Goal: Task Accomplishment & Management: Manage account settings

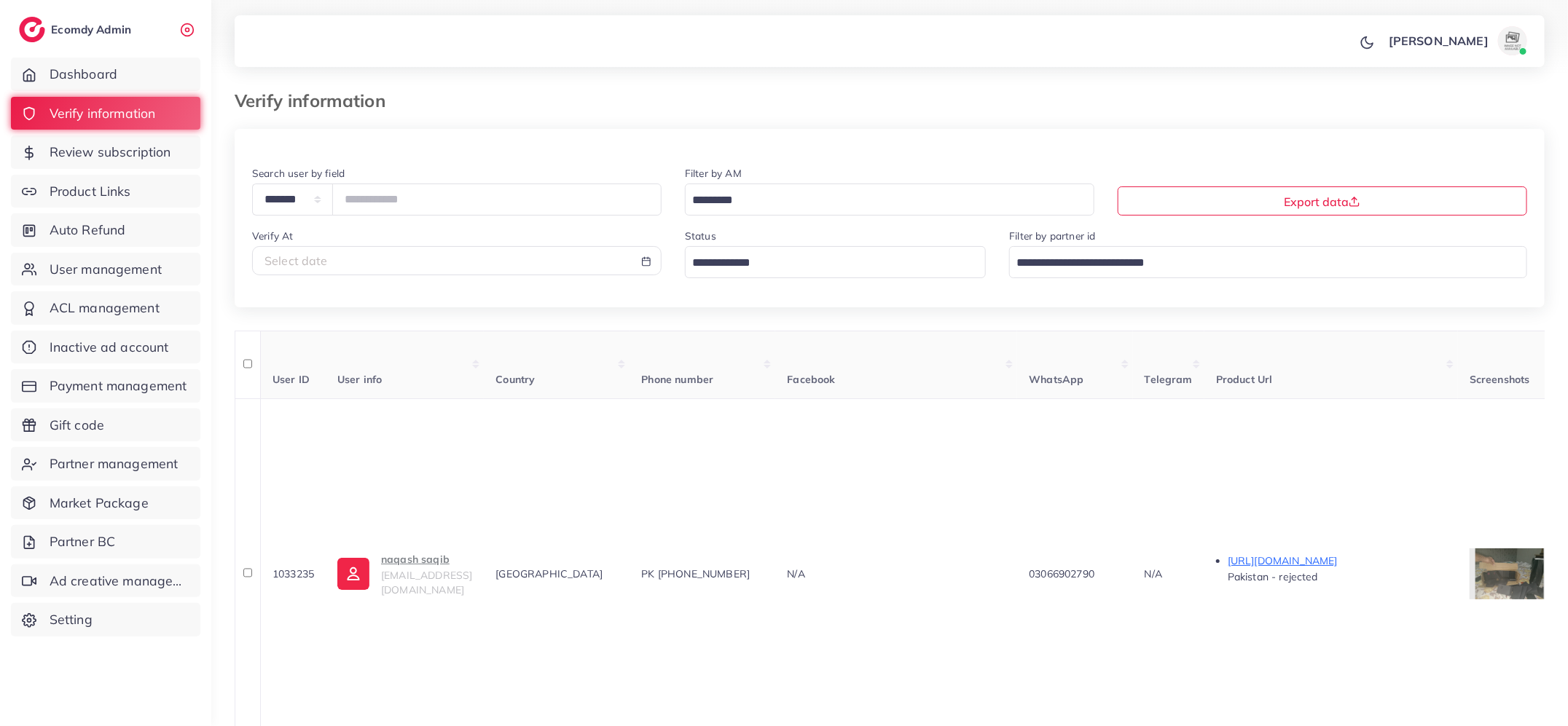
click at [141, 156] on span "Review subscription" at bounding box center [111, 152] width 121 height 19
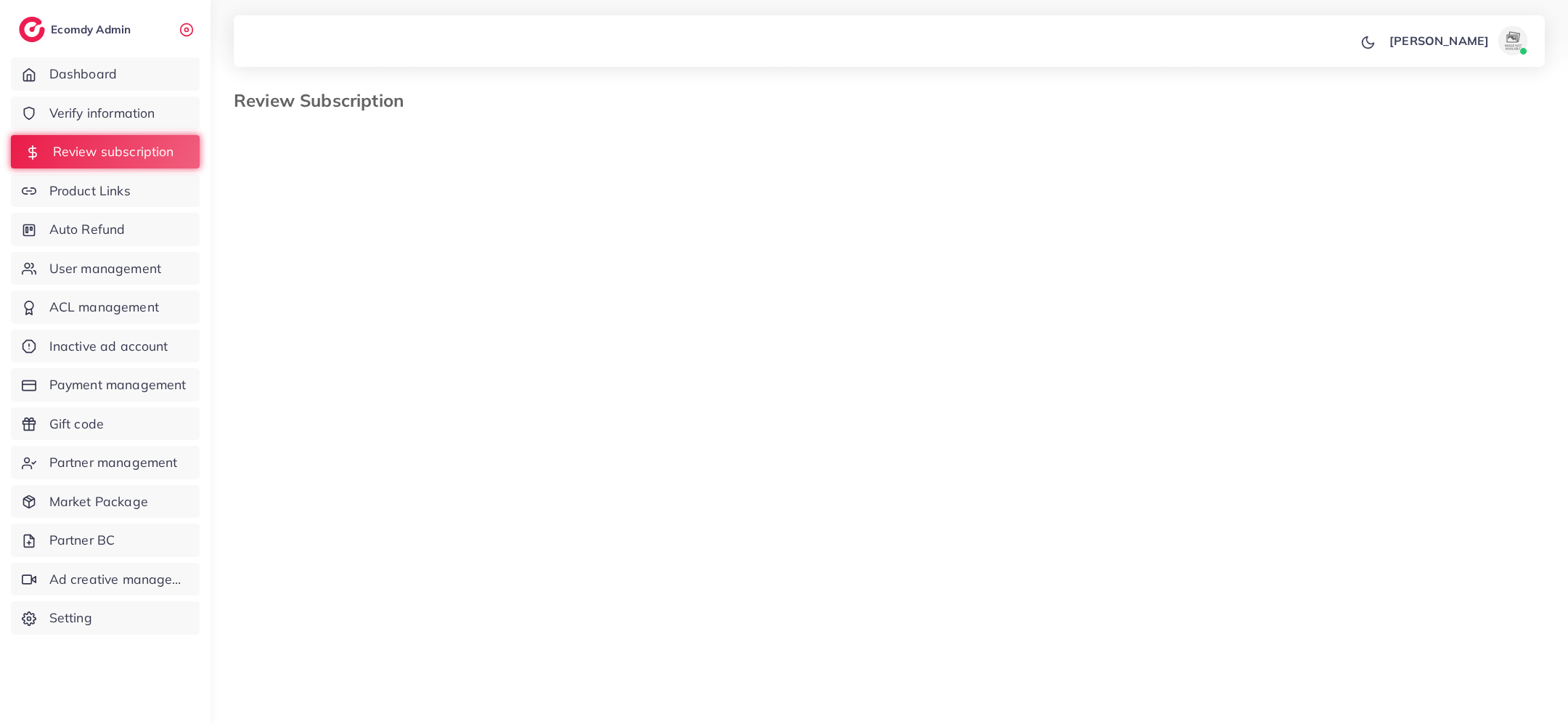
select select "*******"
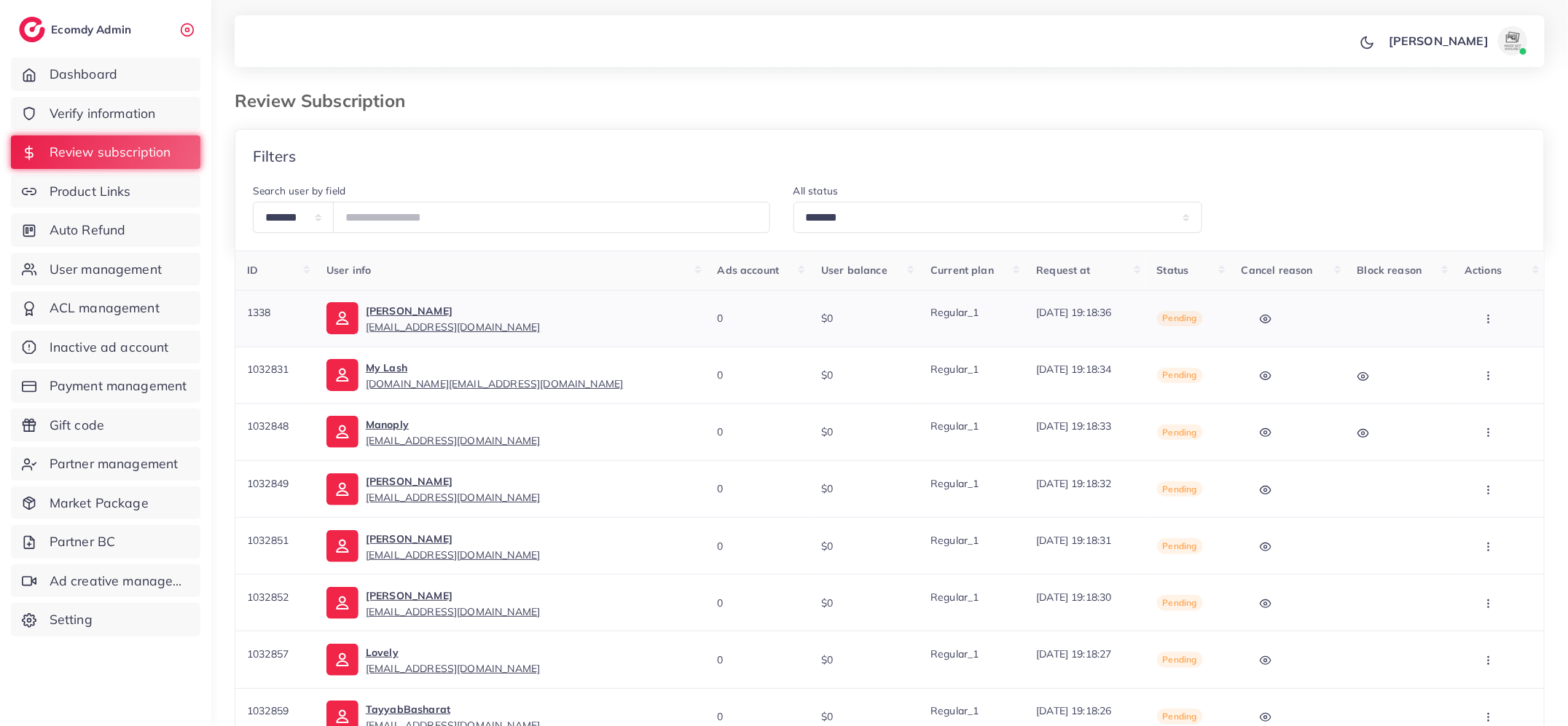
click at [1483, 320] on icon "button" at bounding box center [1488, 319] width 12 height 12
click at [1481, 353] on link "Approve" at bounding box center [1487, 363] width 115 height 32
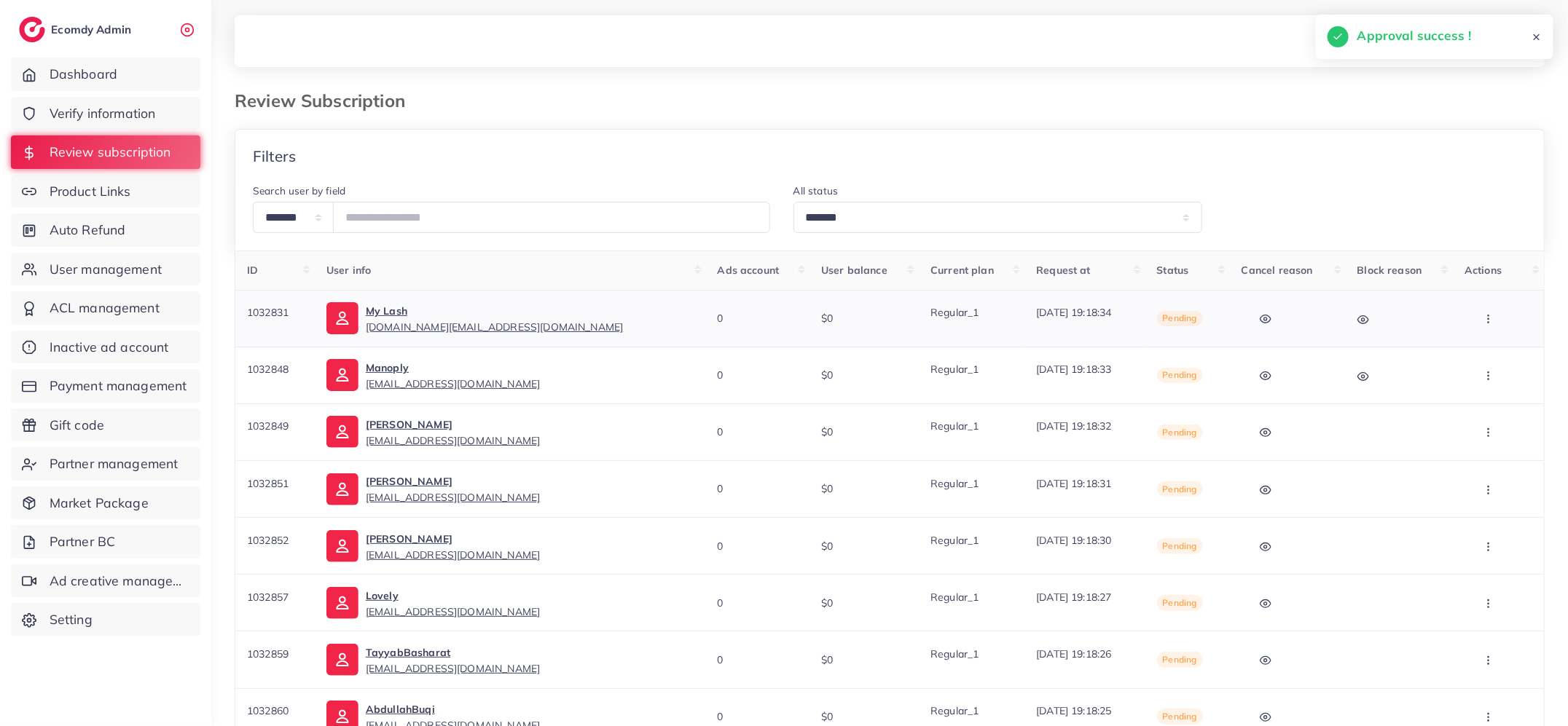
click at [1486, 316] on icon "button" at bounding box center [1488, 319] width 12 height 12
click at [1485, 354] on link "Approve" at bounding box center [1489, 363] width 115 height 32
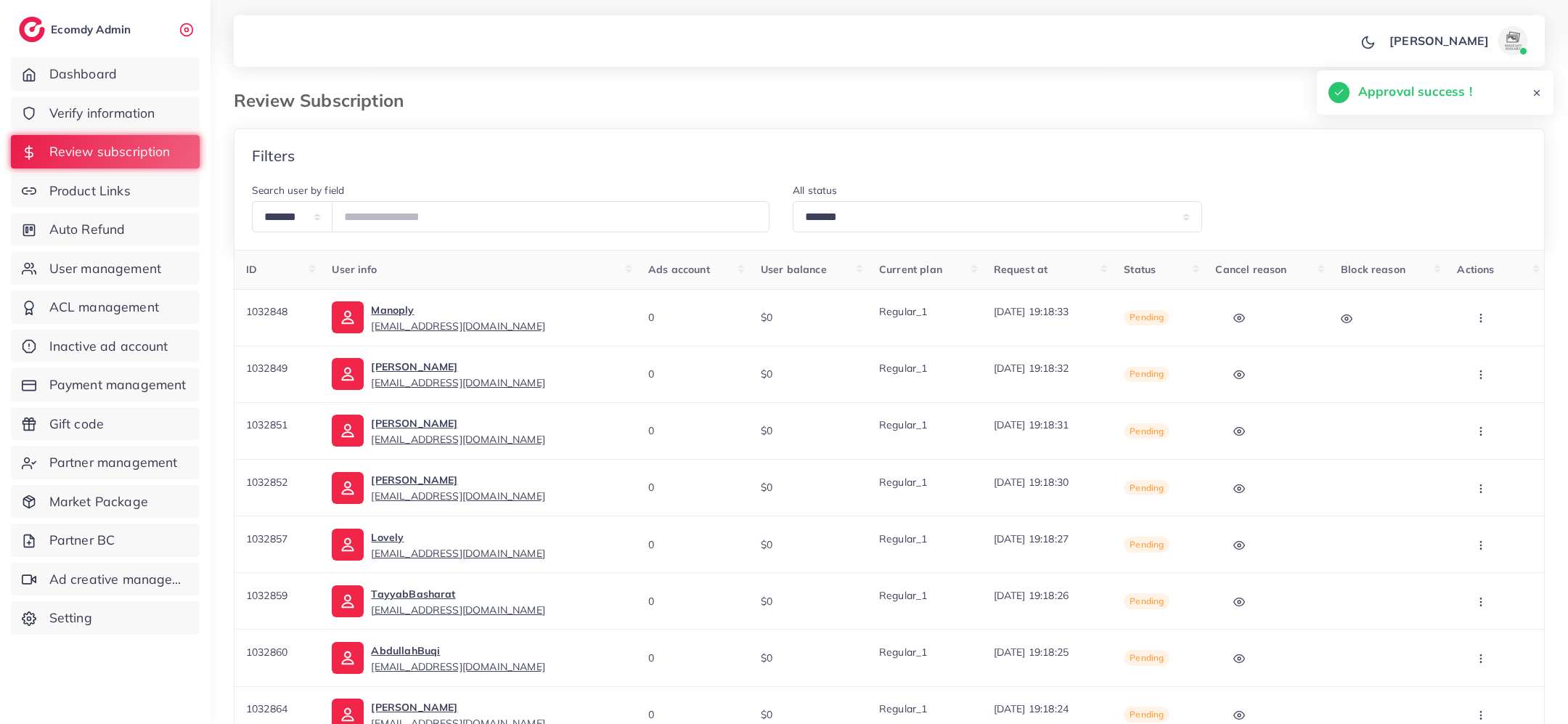
click at [1478, 318] on icon "button" at bounding box center [1481, 318] width 12 height 12
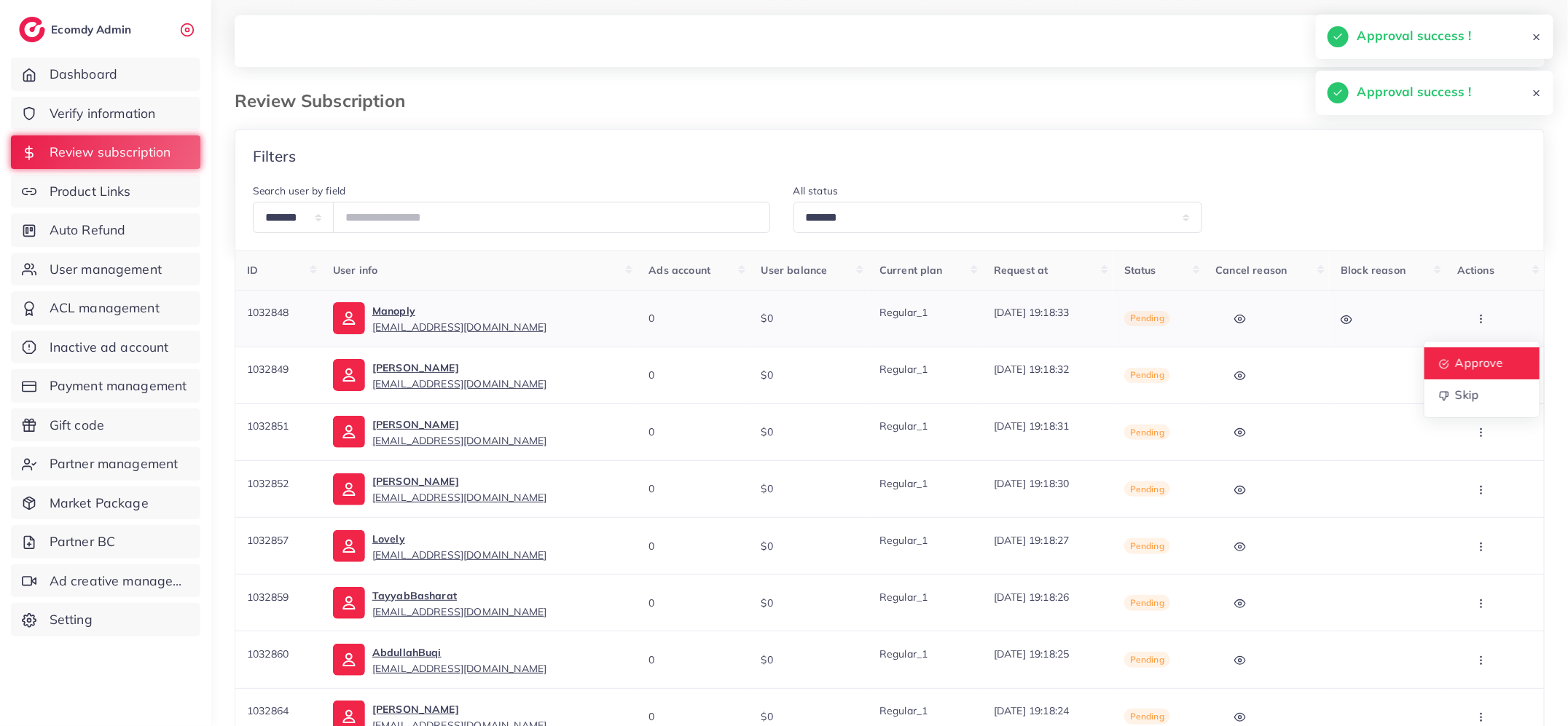
click at [1481, 357] on span "Approve" at bounding box center [1480, 363] width 48 height 15
click at [1486, 359] on span "Approve" at bounding box center [1480, 363] width 48 height 15
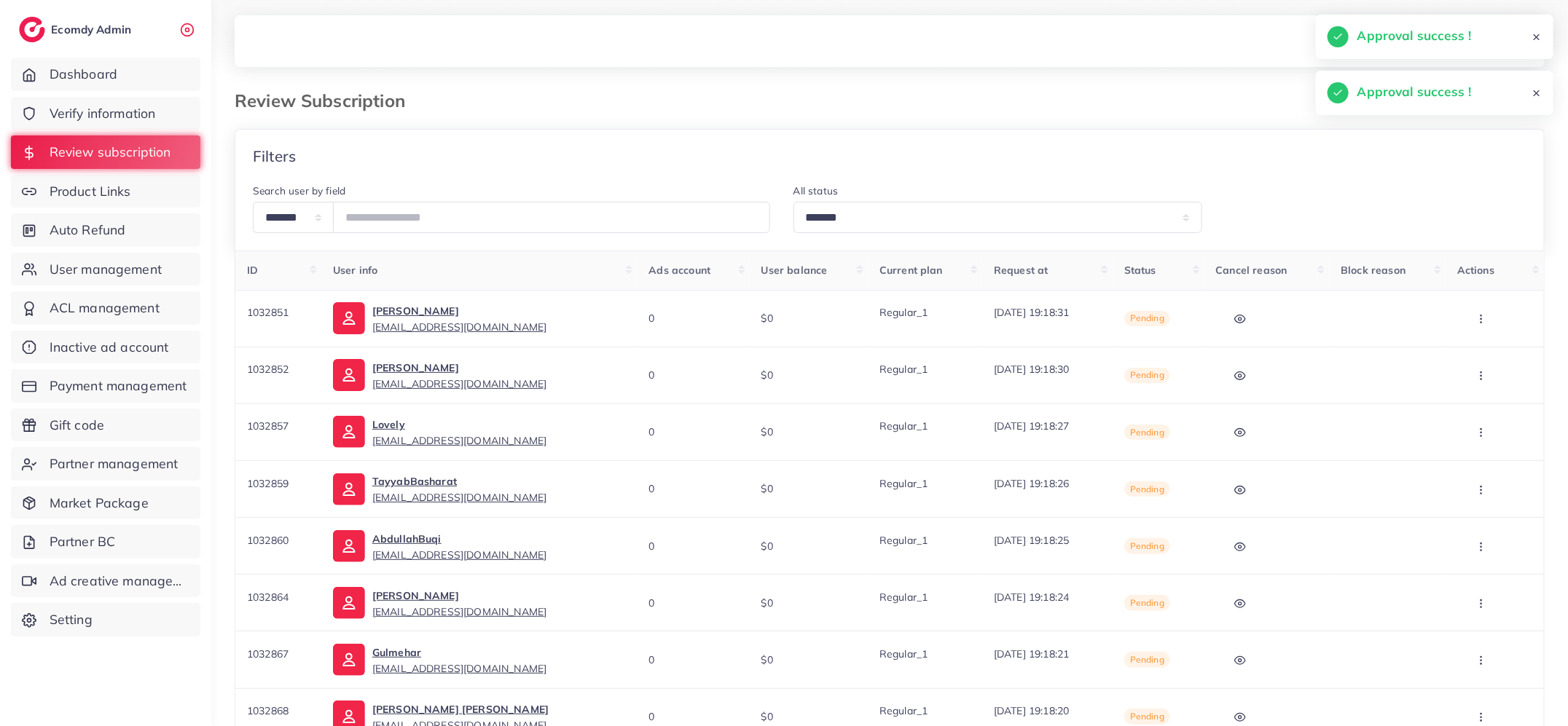
click at [1485, 323] on icon "button" at bounding box center [1481, 319] width 12 height 12
click at [1483, 348] on link "Approve" at bounding box center [1481, 363] width 115 height 32
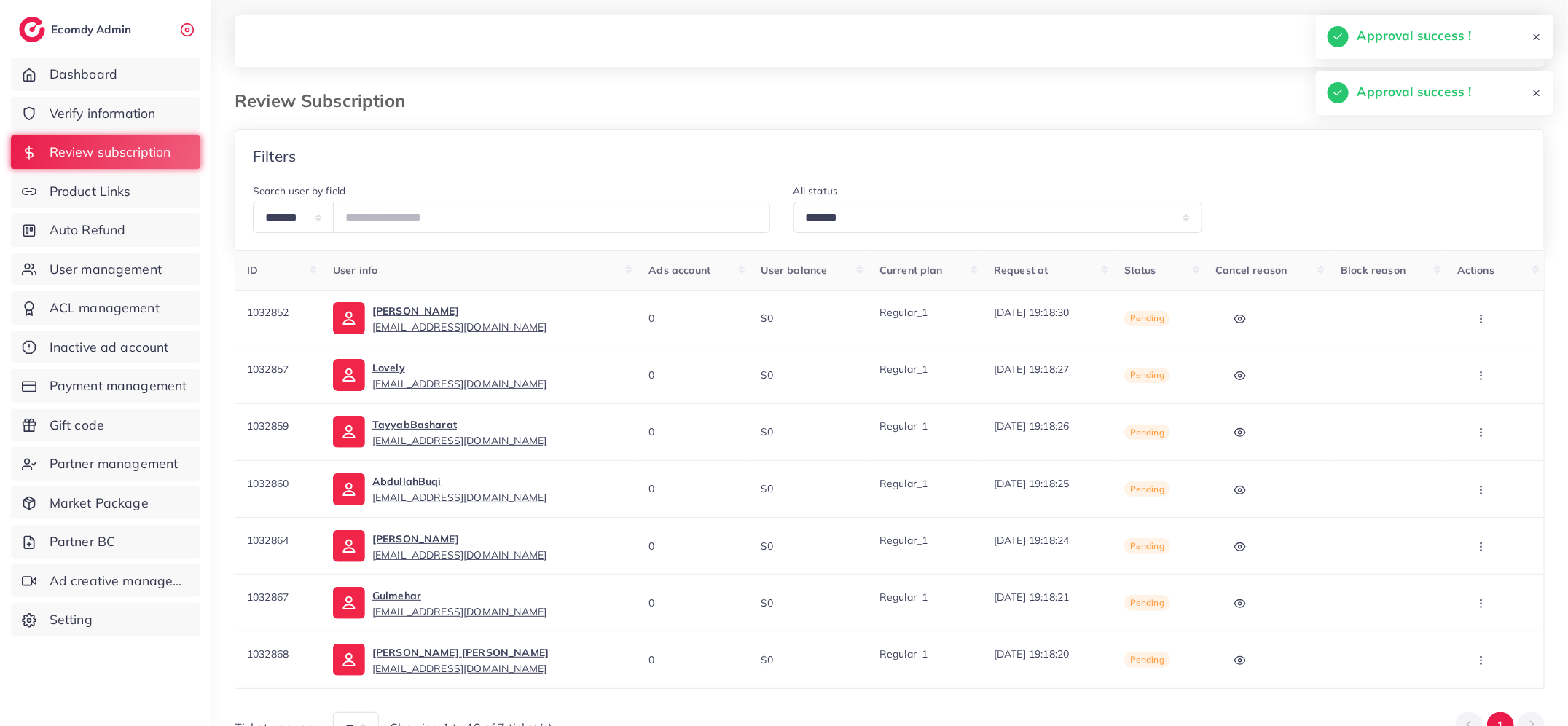
click at [1486, 323] on icon "button" at bounding box center [1481, 319] width 12 height 12
click at [1486, 349] on link "Approve" at bounding box center [1481, 363] width 115 height 32
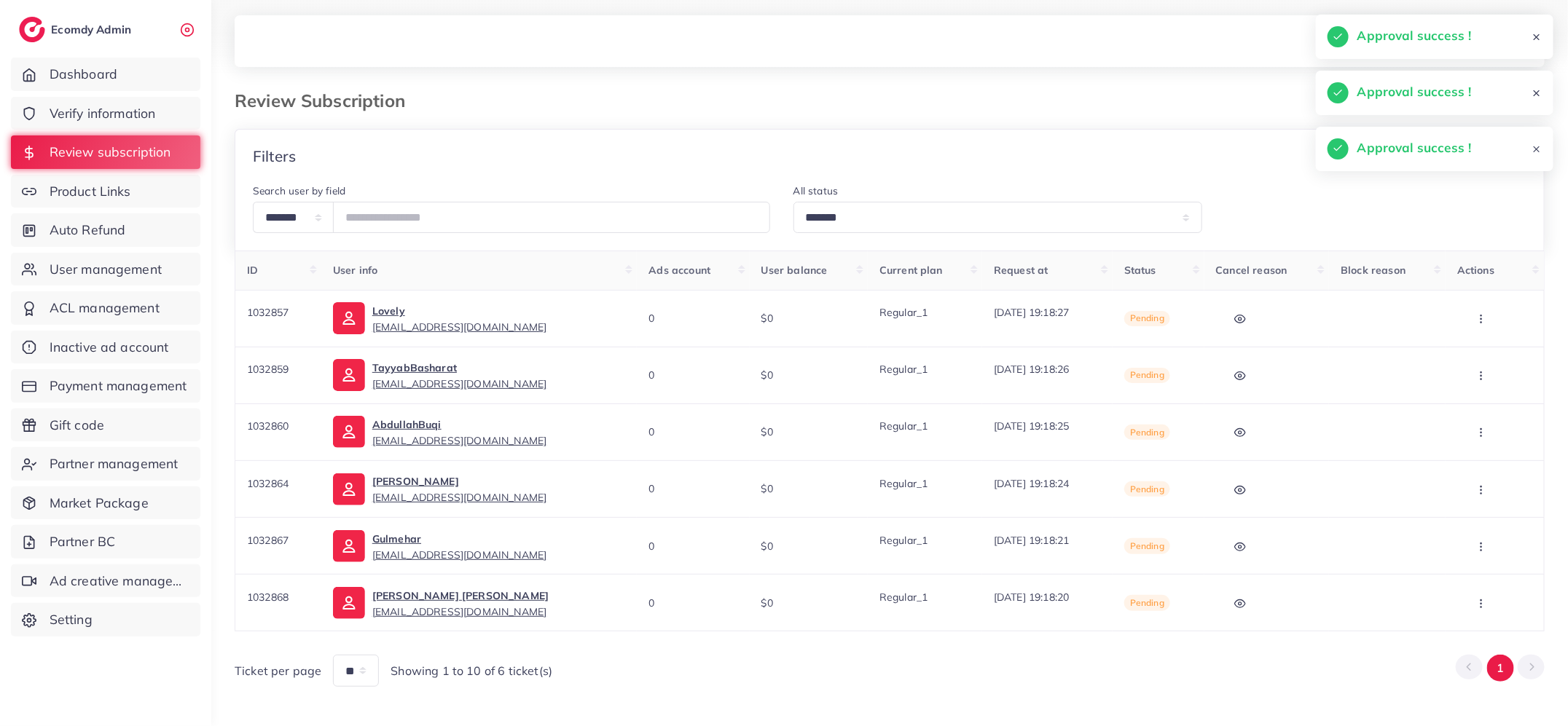
click at [1484, 321] on icon "button" at bounding box center [1481, 319] width 12 height 12
click at [1481, 353] on link "Approve" at bounding box center [1481, 363] width 115 height 32
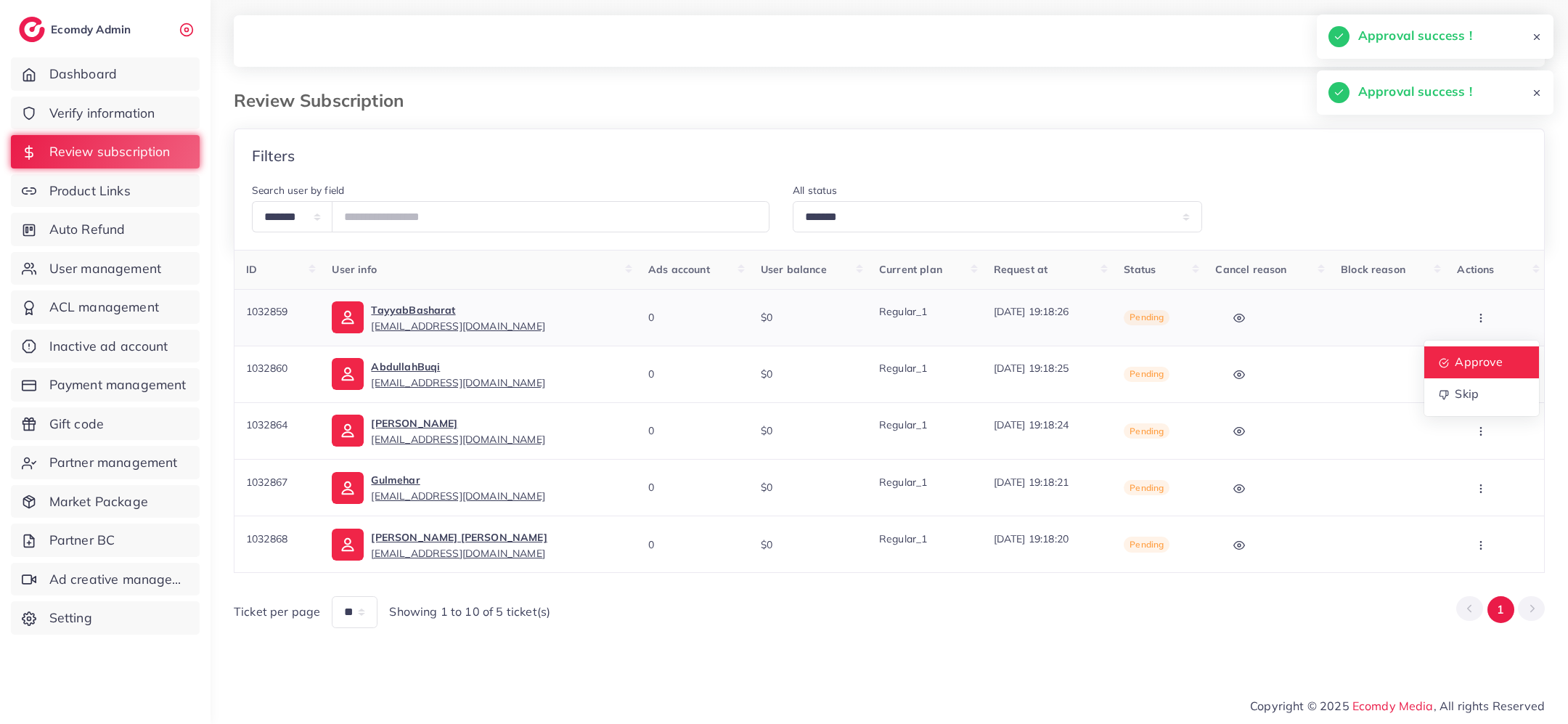
click at [1478, 352] on link "Approve" at bounding box center [1481, 362] width 114 height 32
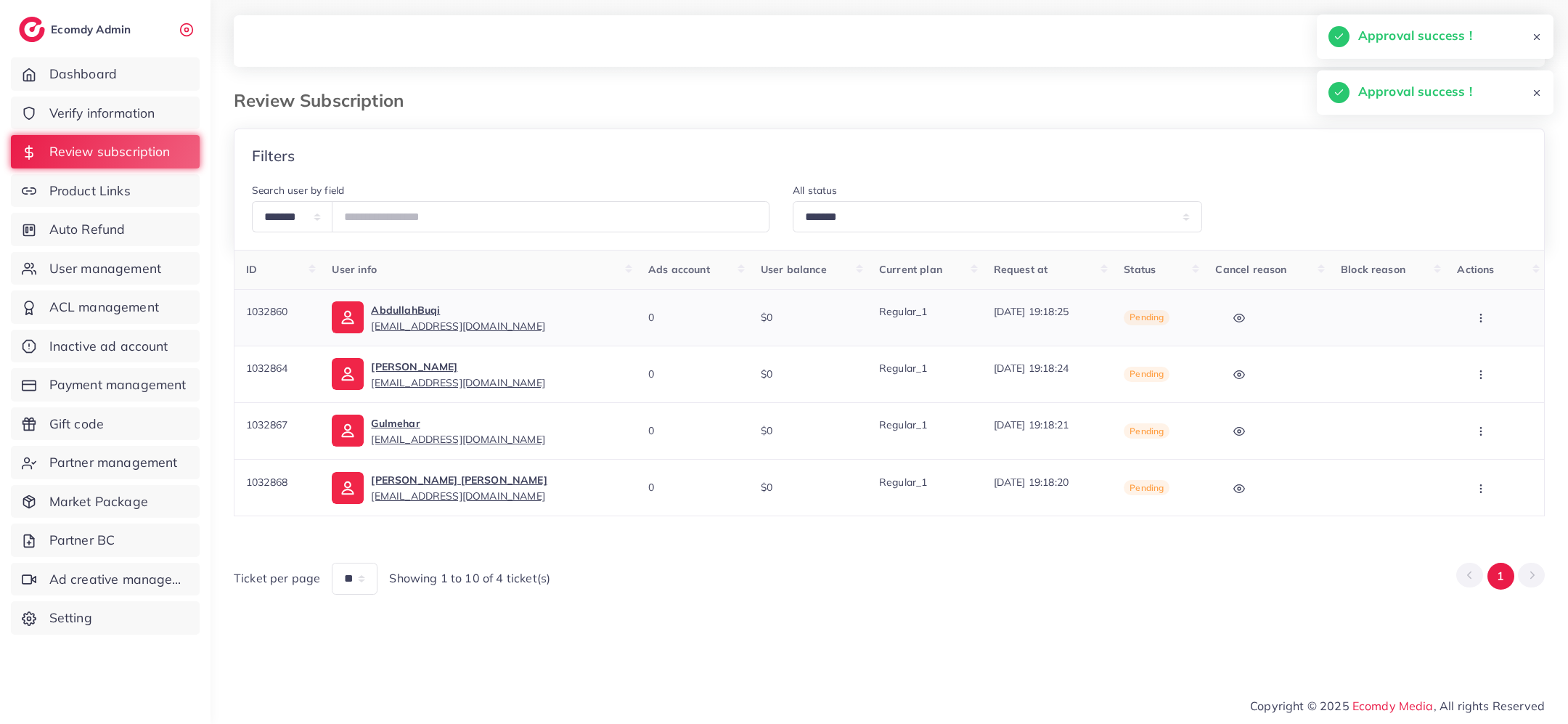
click at [1488, 316] on button "button" at bounding box center [1482, 317] width 51 height 32
click at [1487, 351] on link "Approve" at bounding box center [1482, 362] width 114 height 32
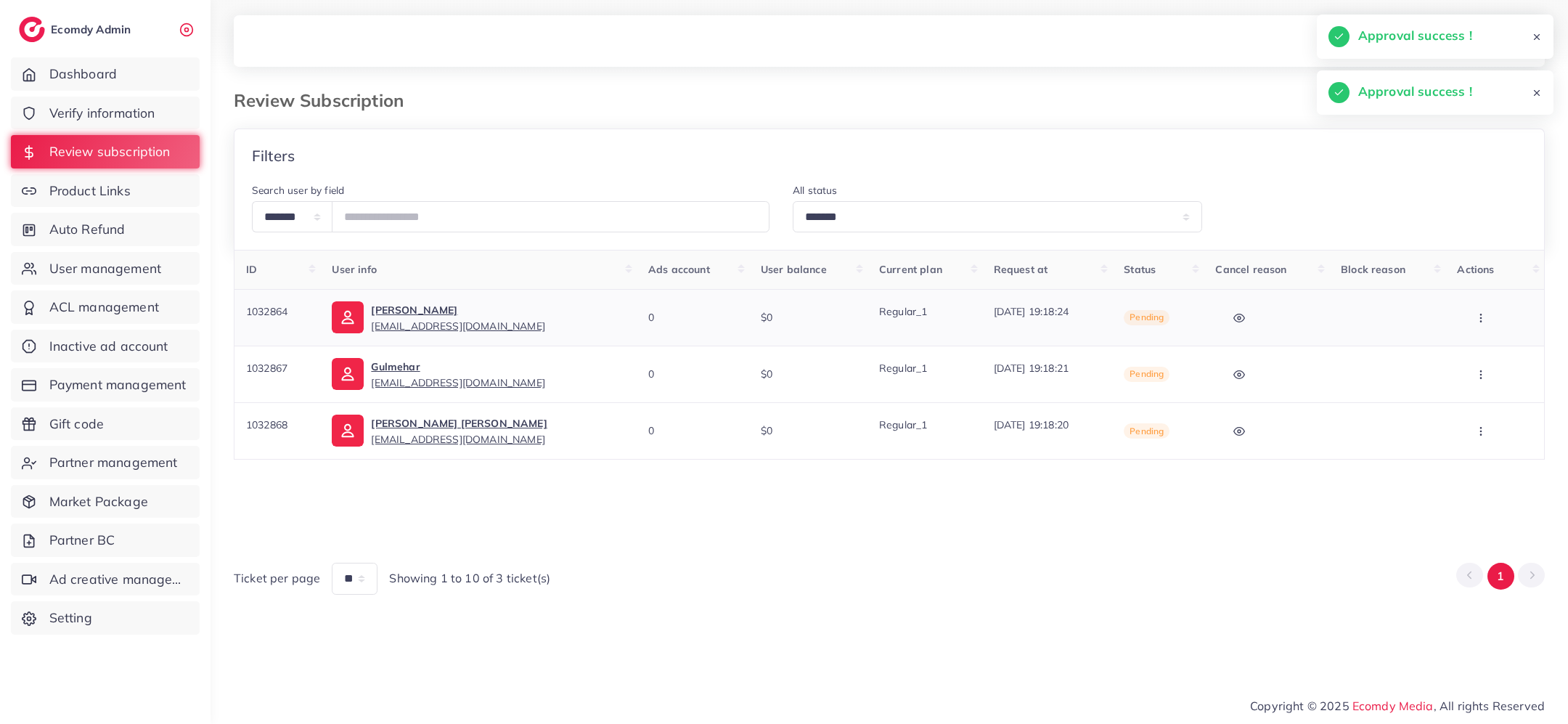
click at [1482, 320] on icon "button" at bounding box center [1481, 318] width 12 height 12
click at [1482, 348] on link "Approve" at bounding box center [1482, 362] width 114 height 32
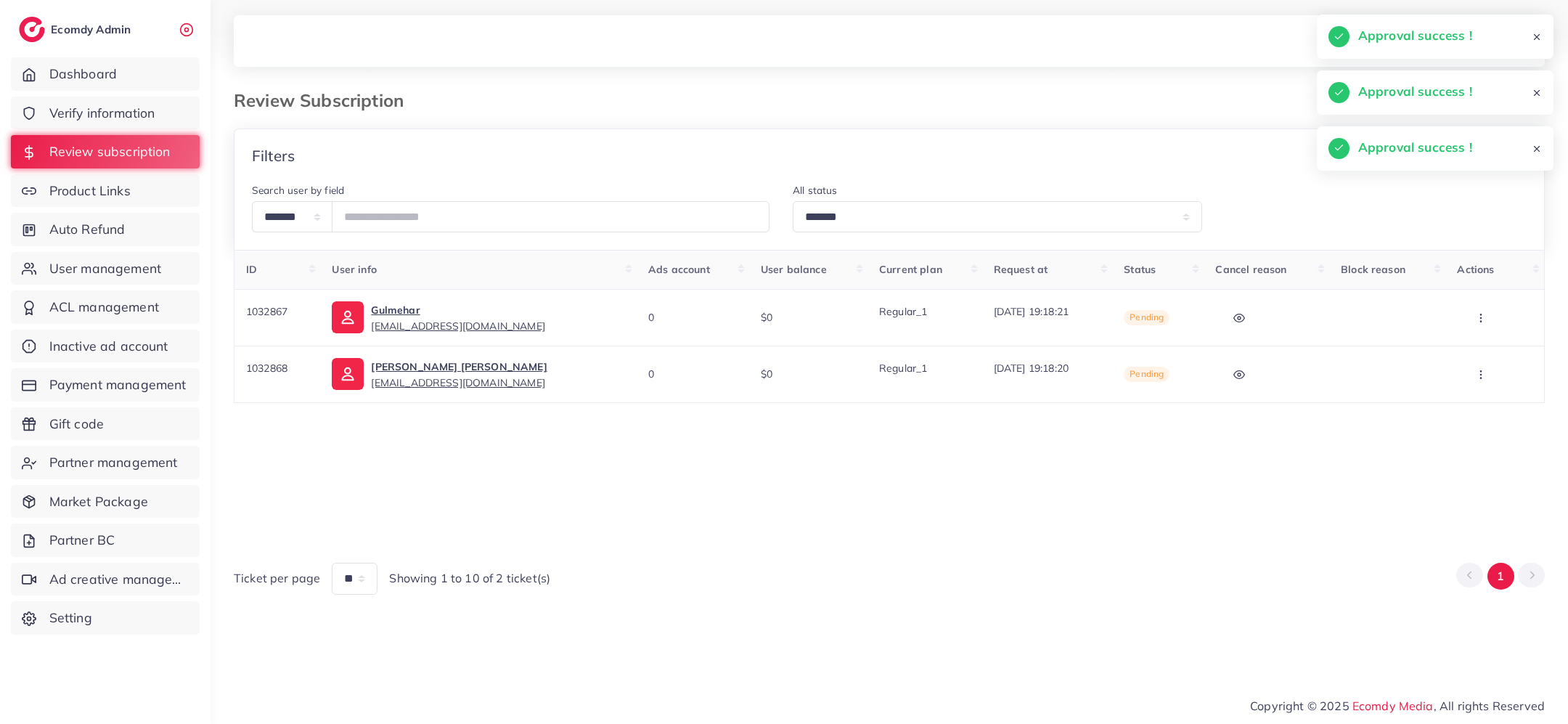
click at [1483, 324] on button "button" at bounding box center [1482, 317] width 51 height 32
click at [1483, 353] on link "Approve" at bounding box center [1483, 362] width 114 height 32
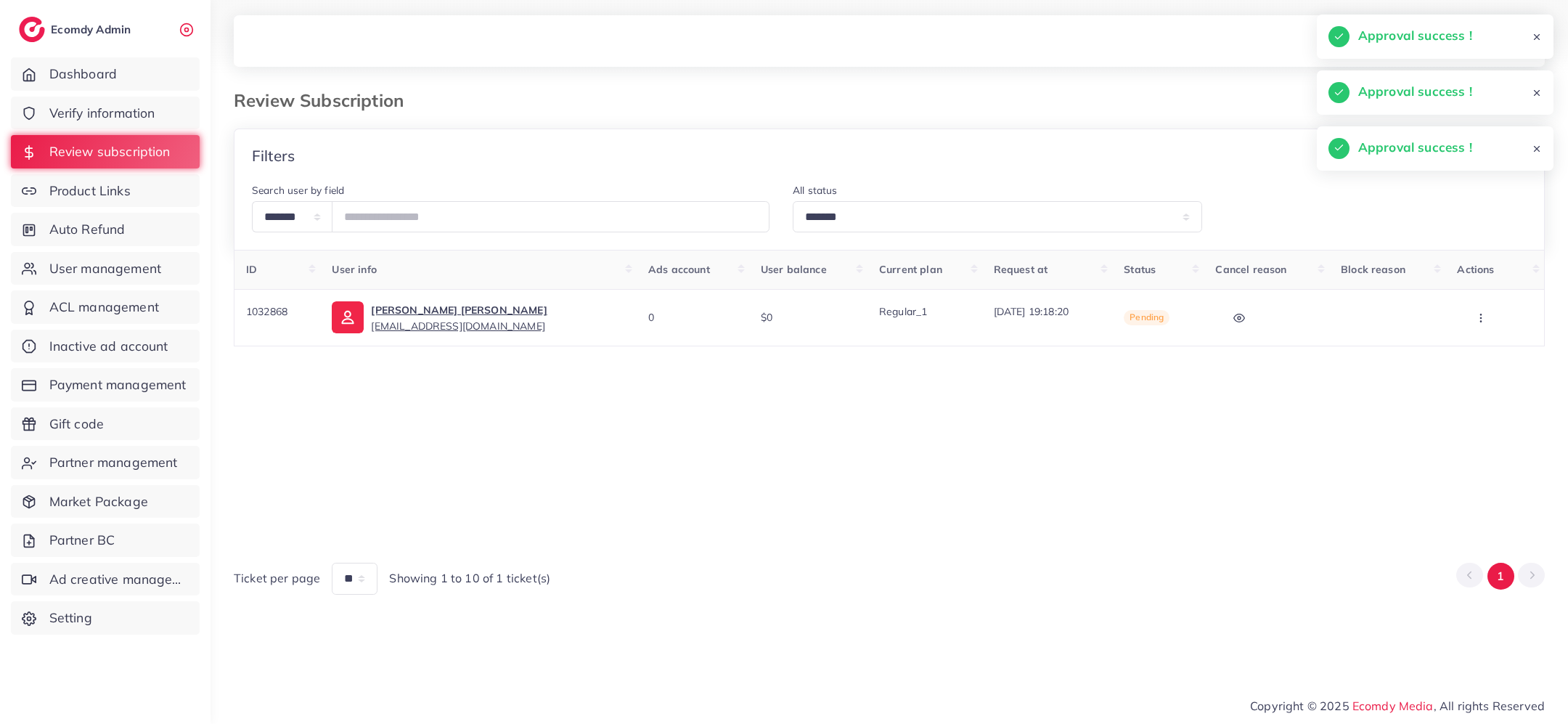
click at [1481, 313] on icon "button" at bounding box center [1481, 318] width 12 height 12
click at [1480, 351] on link "Approve" at bounding box center [1483, 362] width 114 height 32
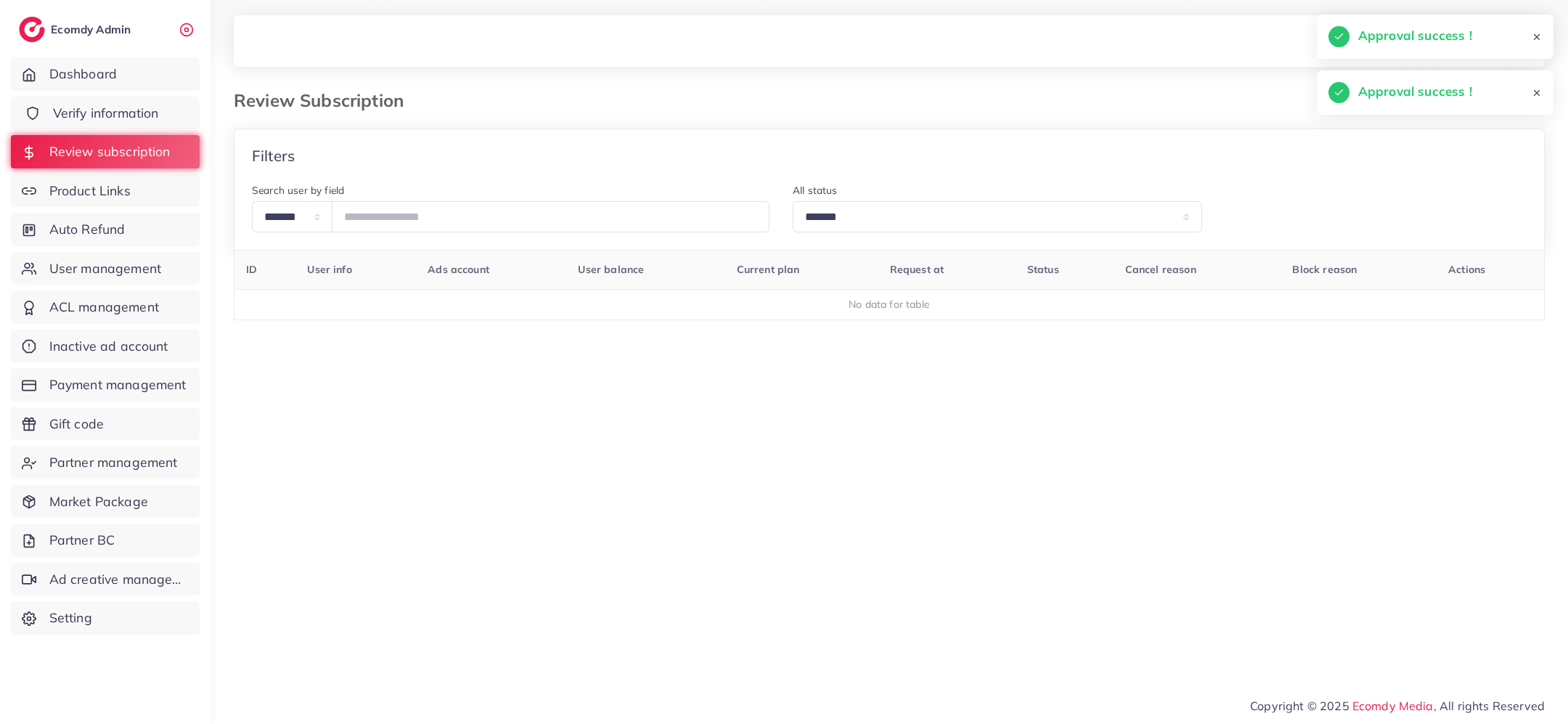
click at [114, 110] on span "Verify information" at bounding box center [106, 113] width 106 height 19
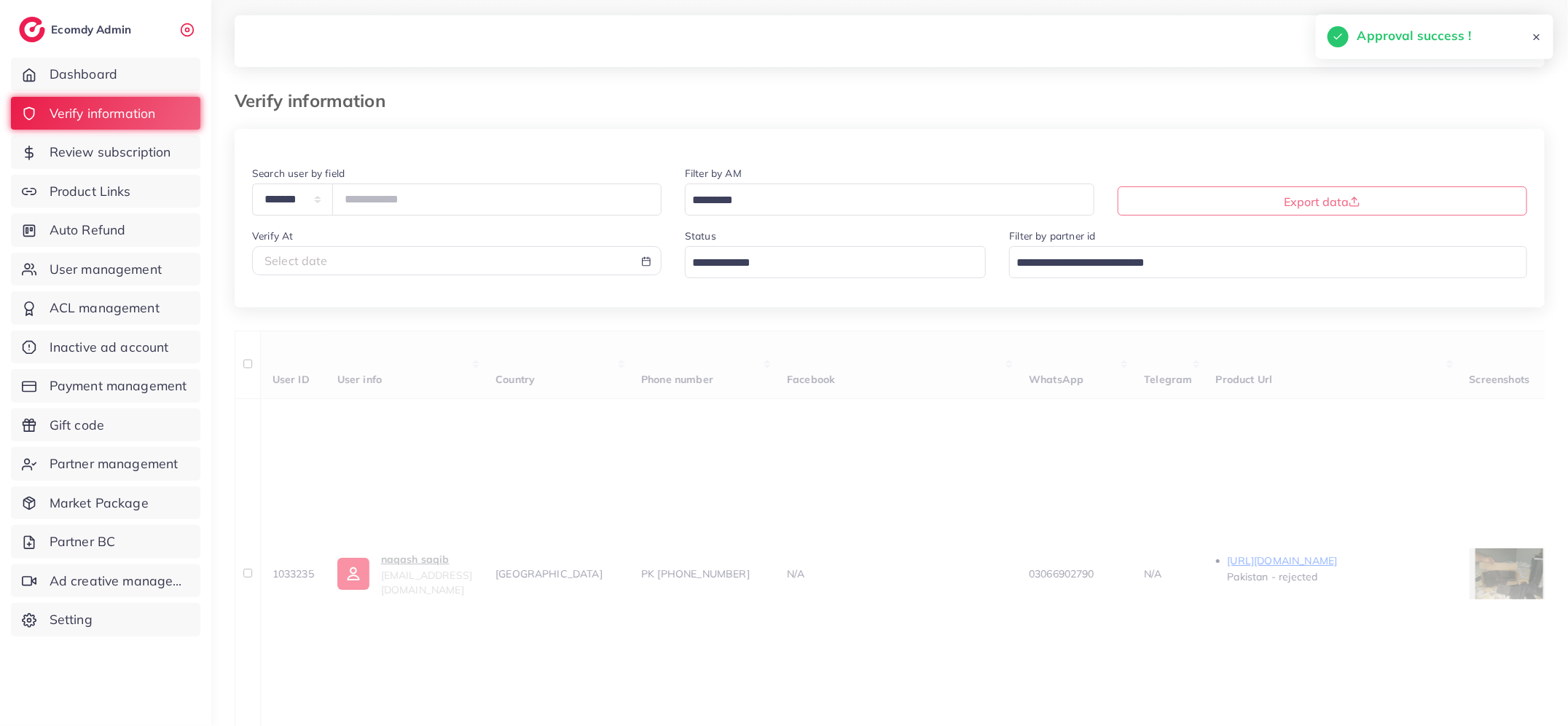
click at [835, 263] on input "Search for option" at bounding box center [827, 263] width 280 height 22
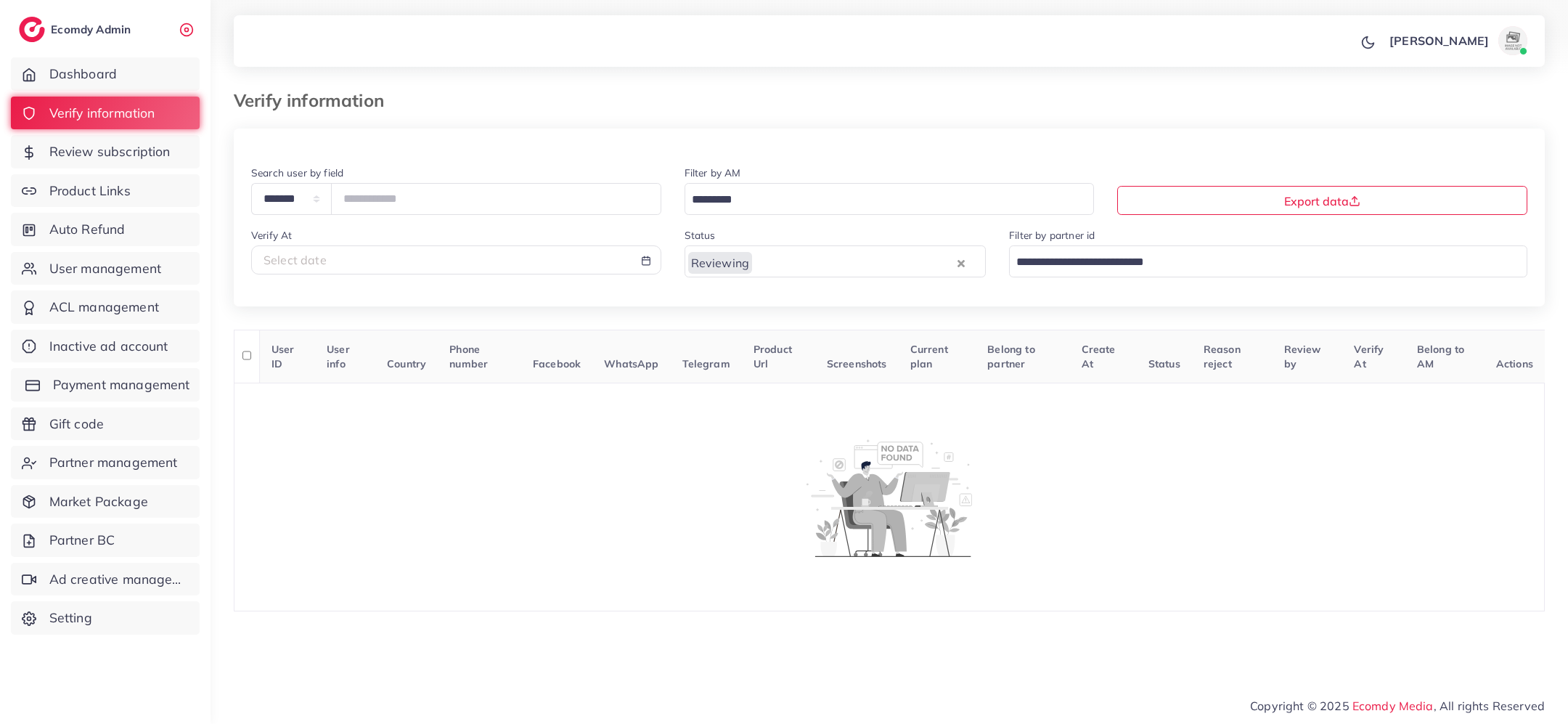
click at [78, 376] on span "Payment management" at bounding box center [122, 385] width 138 height 19
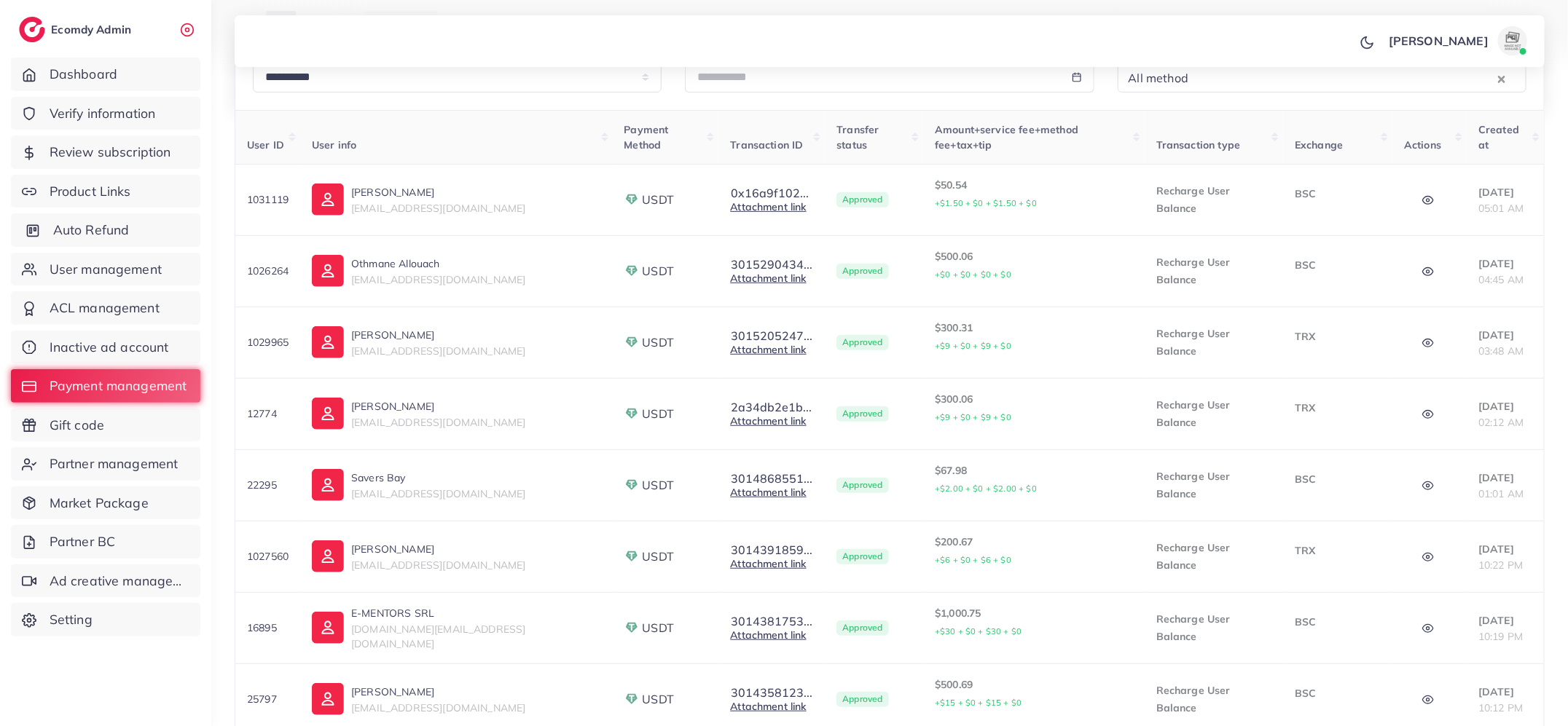
scroll to position [210, 0]
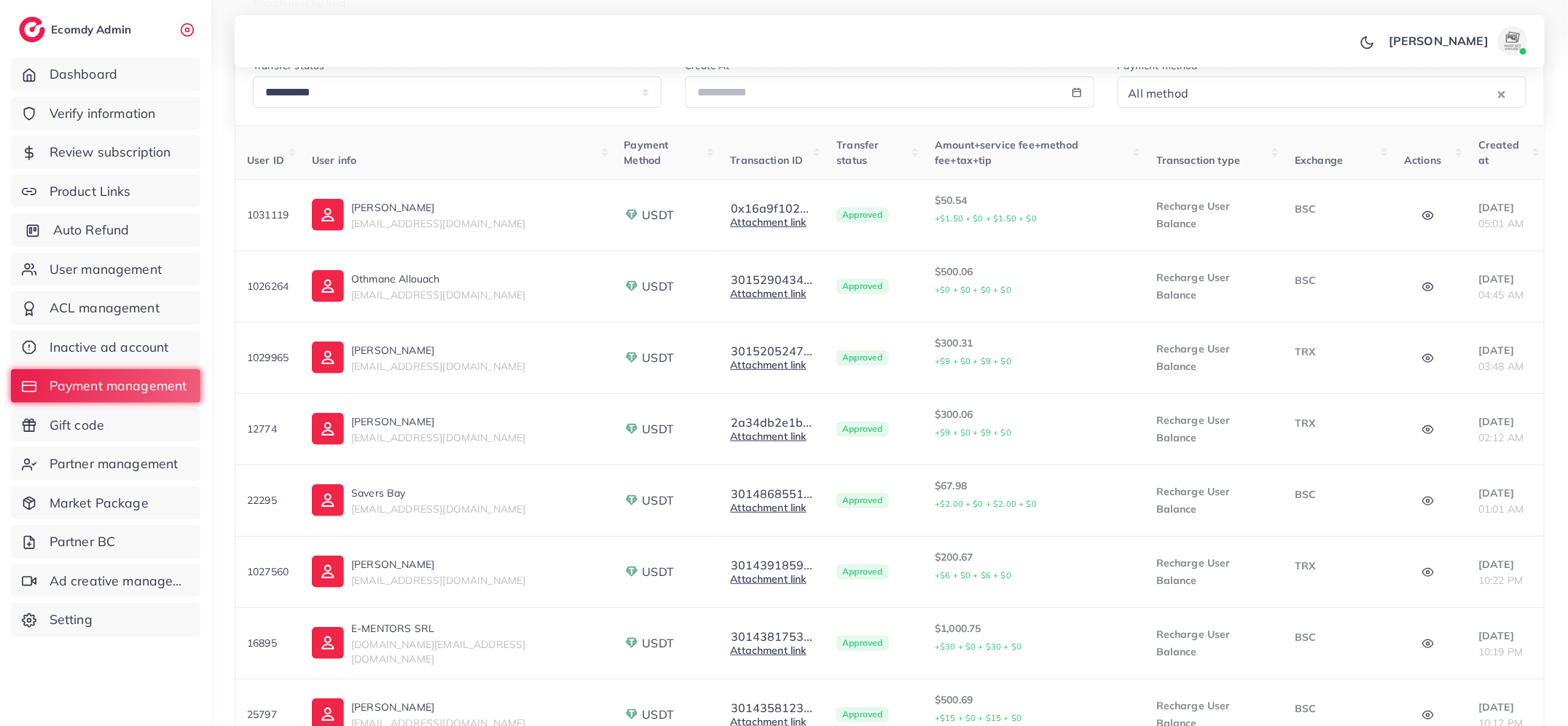
click at [101, 230] on span "Auto Refund" at bounding box center [92, 230] width 77 height 19
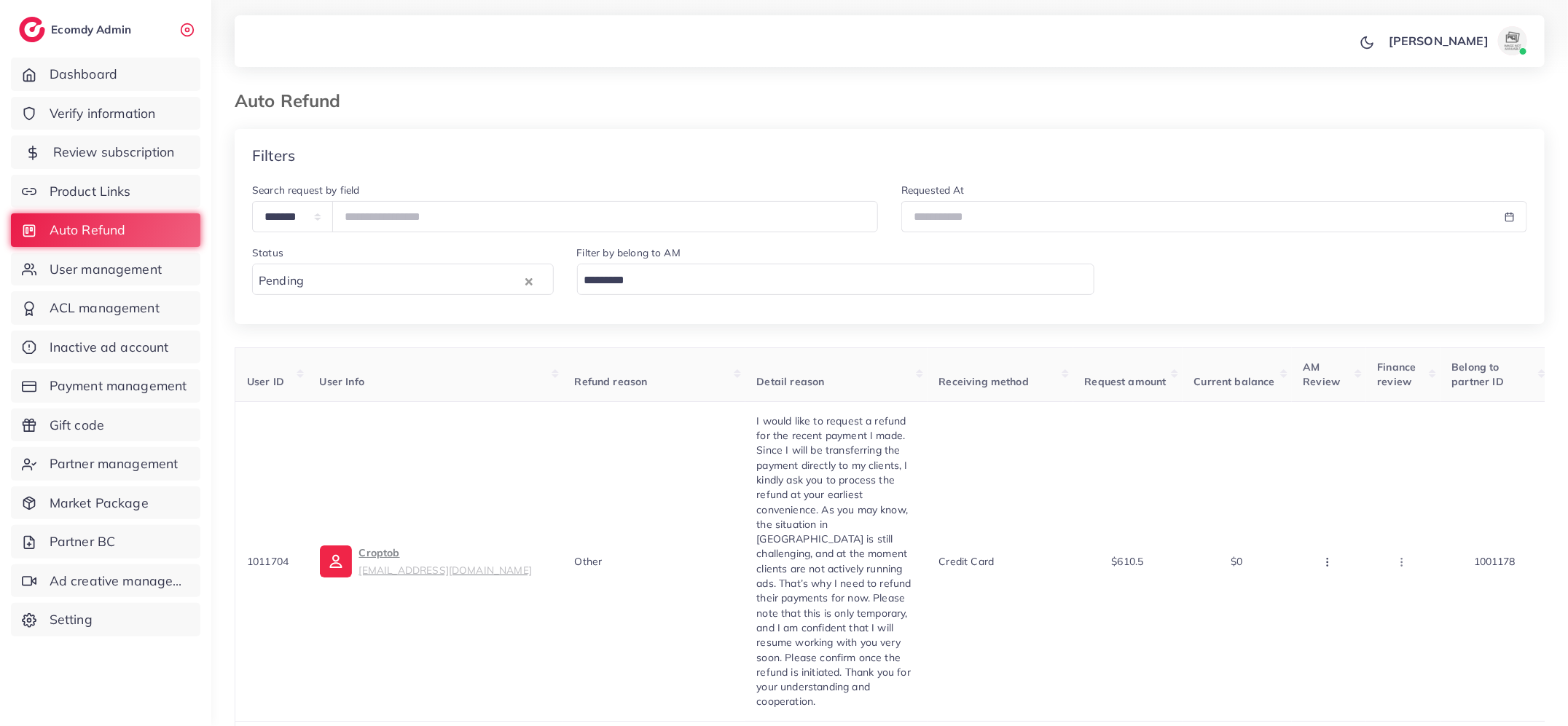
click at [156, 145] on span "Review subscription" at bounding box center [114, 152] width 121 height 19
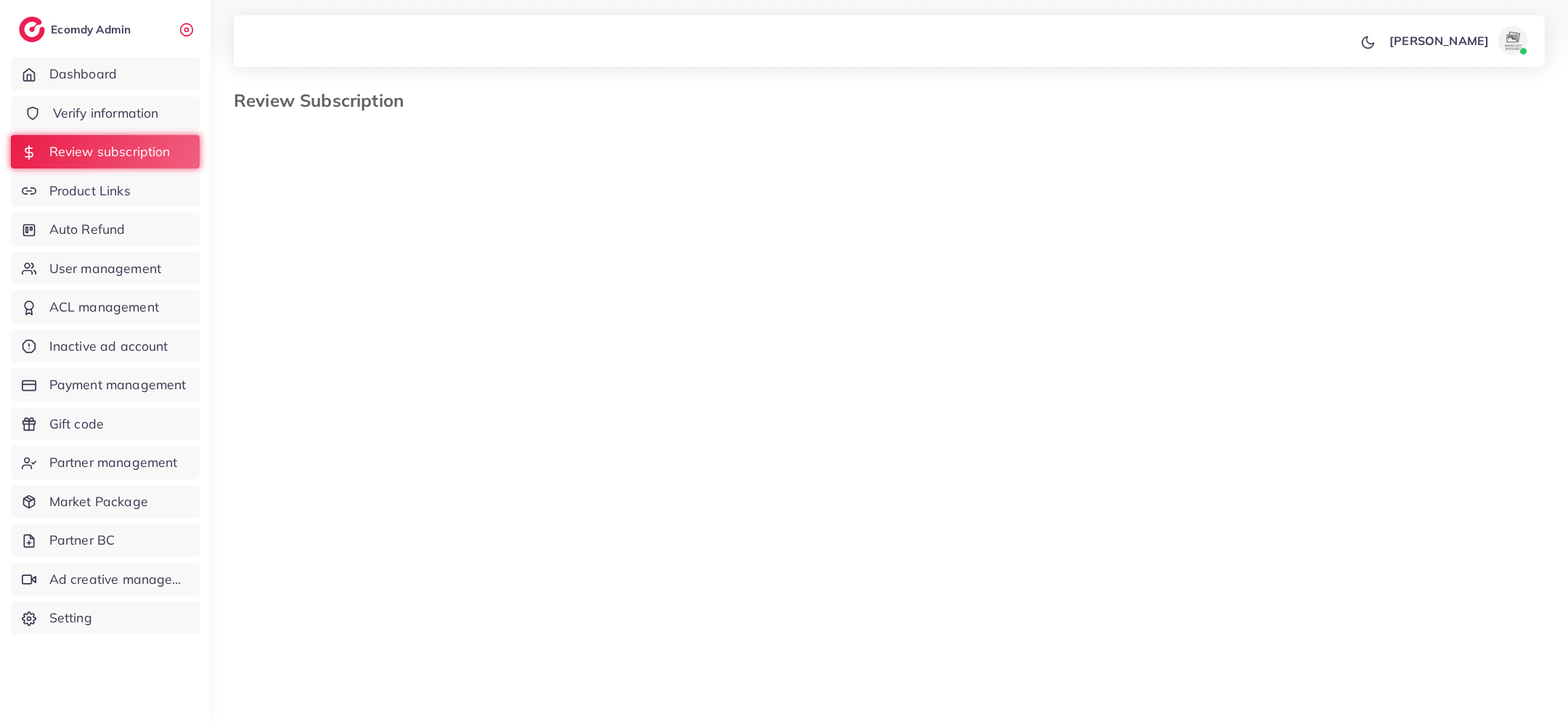
select select "*******"
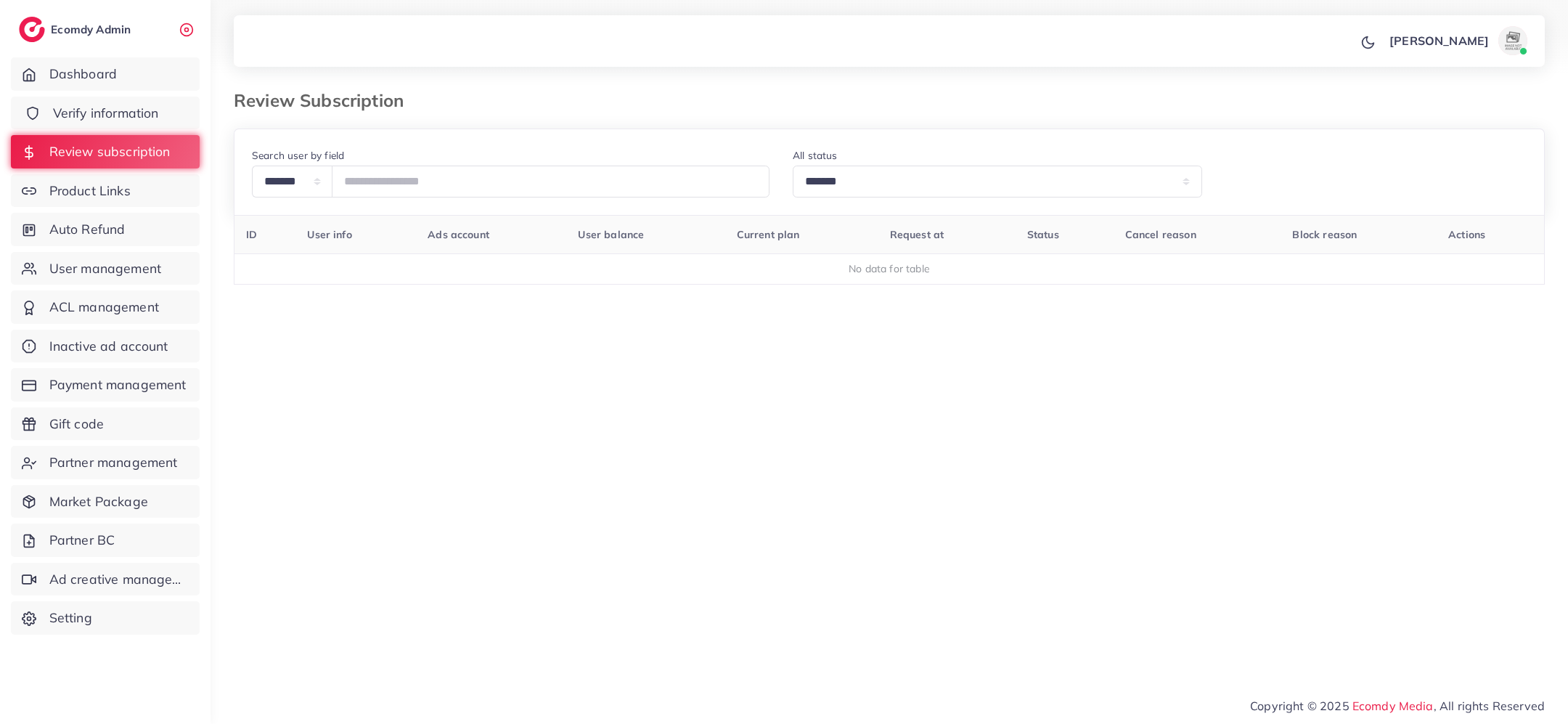
click at [136, 113] on span "Verify information" at bounding box center [106, 113] width 106 height 19
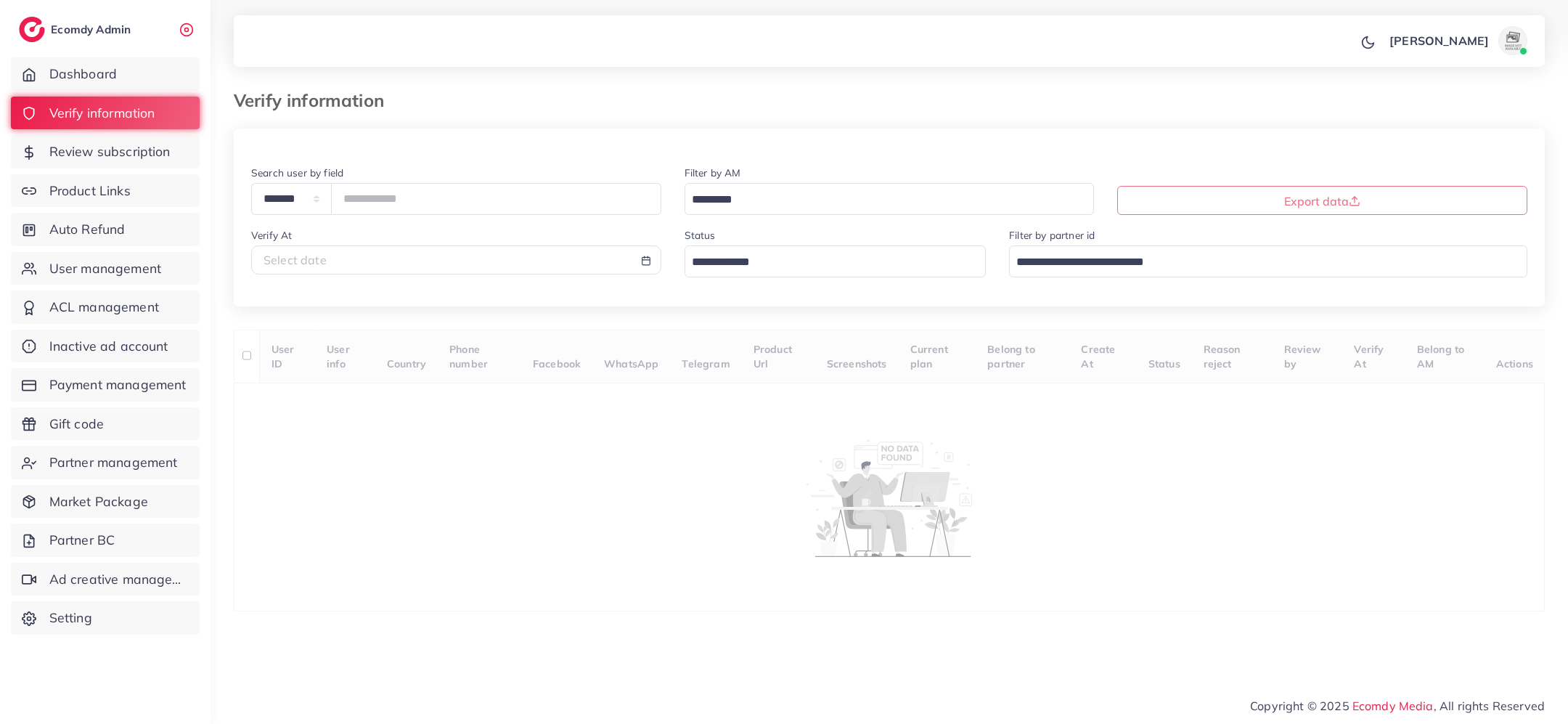
click at [819, 261] on input "Search for option" at bounding box center [826, 262] width 281 height 22
click at [803, 349] on div "**********" at bounding box center [889, 370] width 1311 height 483
